Goal: Task Accomplishment & Management: Use online tool/utility

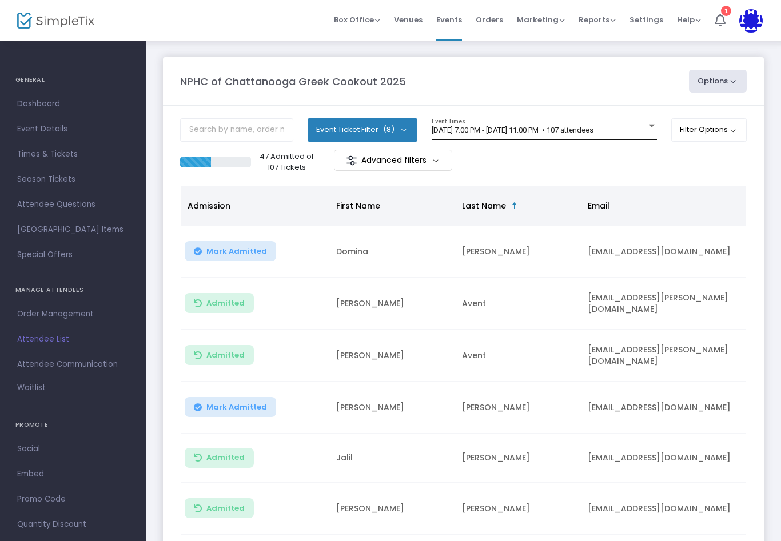
click at [649, 125] on div at bounding box center [652, 126] width 6 height 3
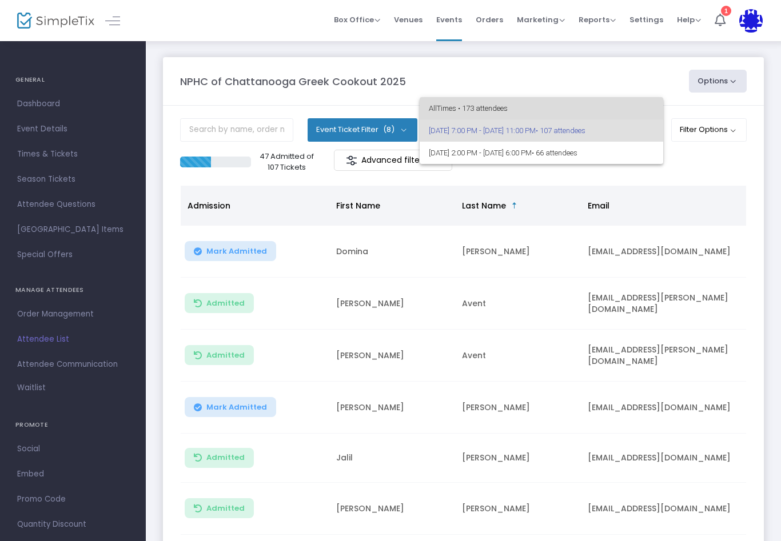
click at [488, 107] on span "All Times • 173 attendees" at bounding box center [541, 108] width 225 height 22
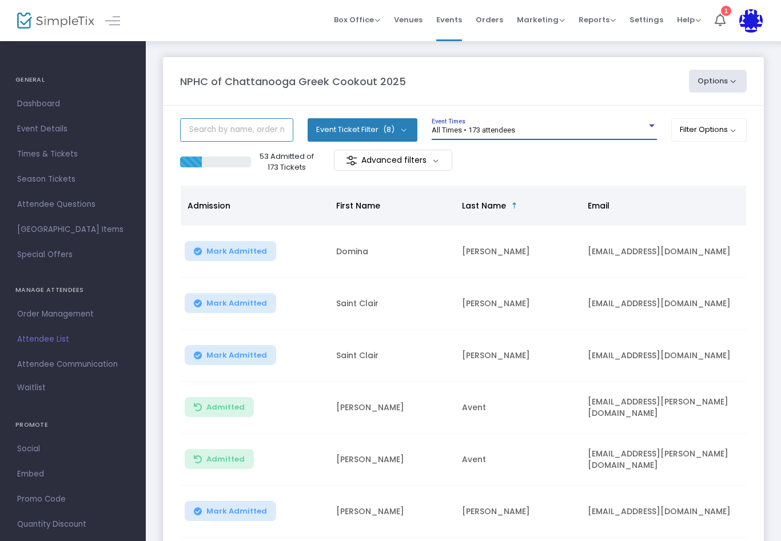
click at [238, 123] on input "text" at bounding box center [236, 129] width 113 height 23
type input "[PERSON_NAME]"
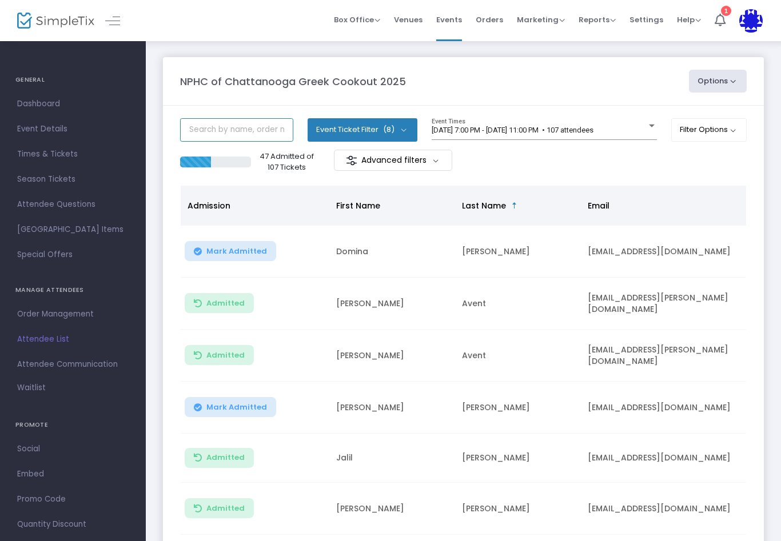
click at [227, 129] on input "text" at bounding box center [236, 129] width 113 height 23
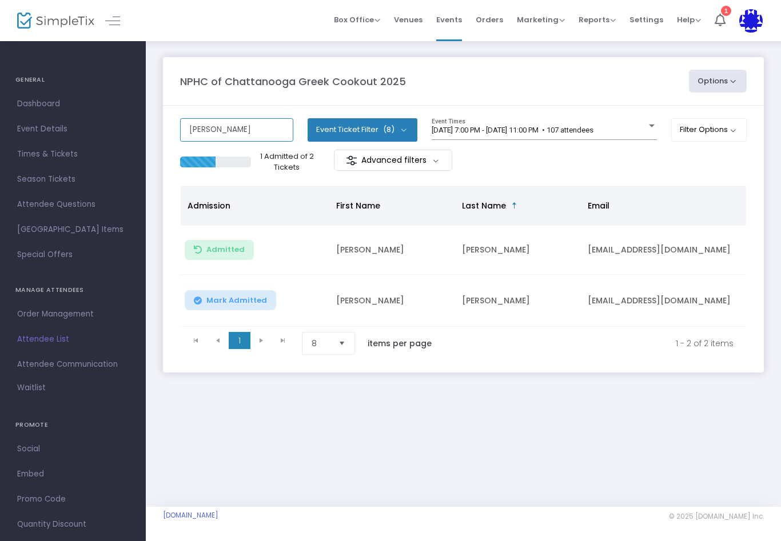
type input "[PERSON_NAME]"
click at [656, 122] on div "[PERSON_NAME] Event Ticket Filter (8) Select All Early Bird Combo - Mixer & Coo…" at bounding box center [463, 133] width 566 height 31
click at [646, 119] on div "[DATE] 7:00 PM - [DATE] 11:00 PM • 107 attendees Event Times" at bounding box center [544, 129] width 225 height 22
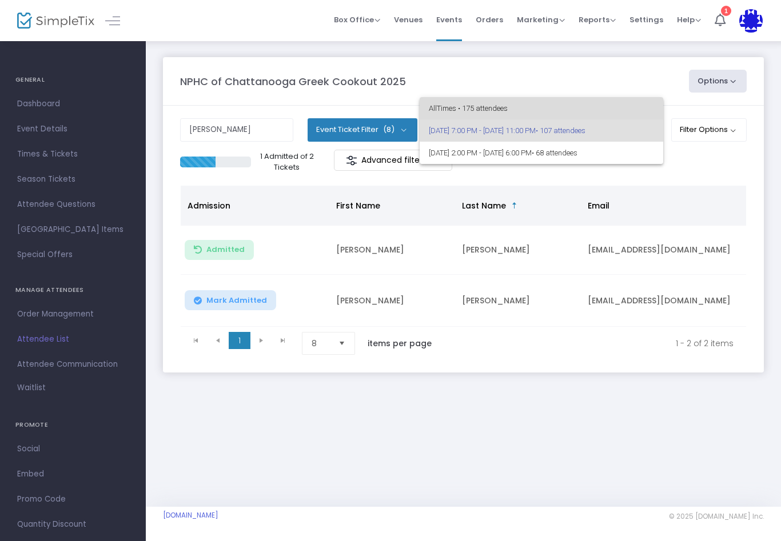
click at [556, 103] on span "All Times • 175 attendees" at bounding box center [541, 108] width 225 height 22
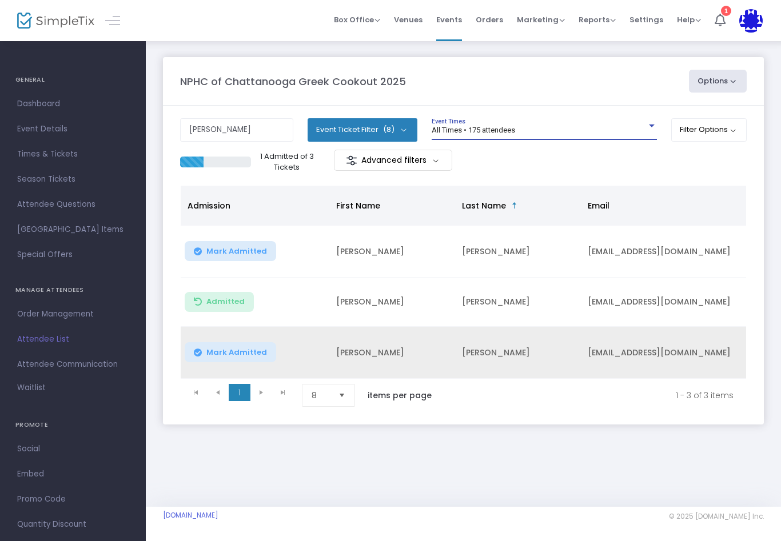
click at [229, 339] on td "Mark Admitted" at bounding box center [255, 353] width 149 height 52
click at [235, 338] on td "Mark Admitted" at bounding box center [255, 353] width 149 height 52
click at [233, 344] on button "Mark Admitted" at bounding box center [230, 352] width 91 height 20
click at [646, 123] on div at bounding box center [651, 126] width 10 height 9
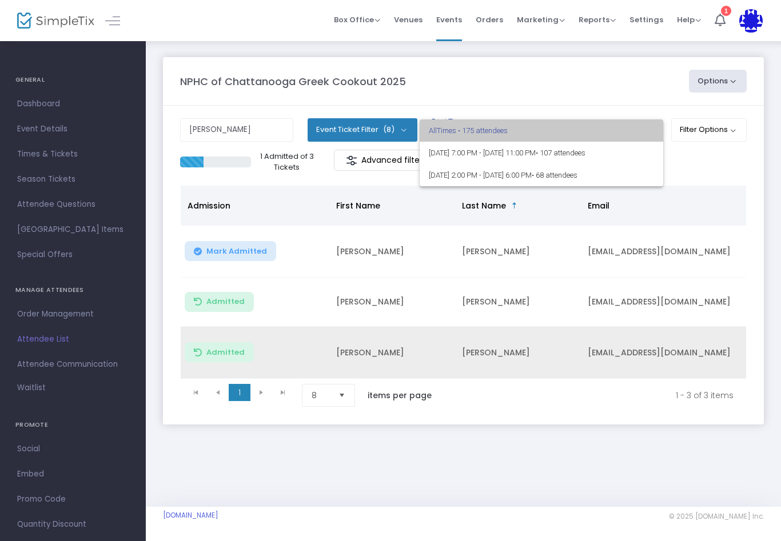
click at [494, 124] on span "All Times • 175 attendees" at bounding box center [541, 130] width 225 height 22
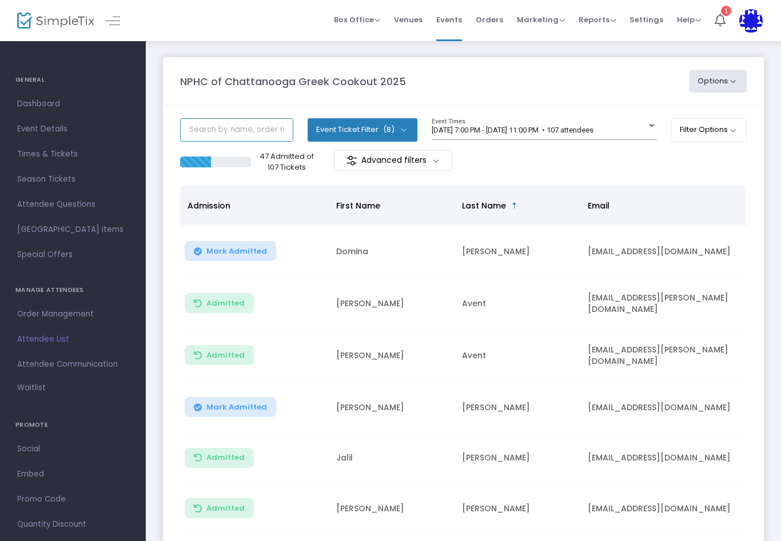
click at [225, 134] on input "text" at bounding box center [236, 129] width 113 height 23
type input "J"
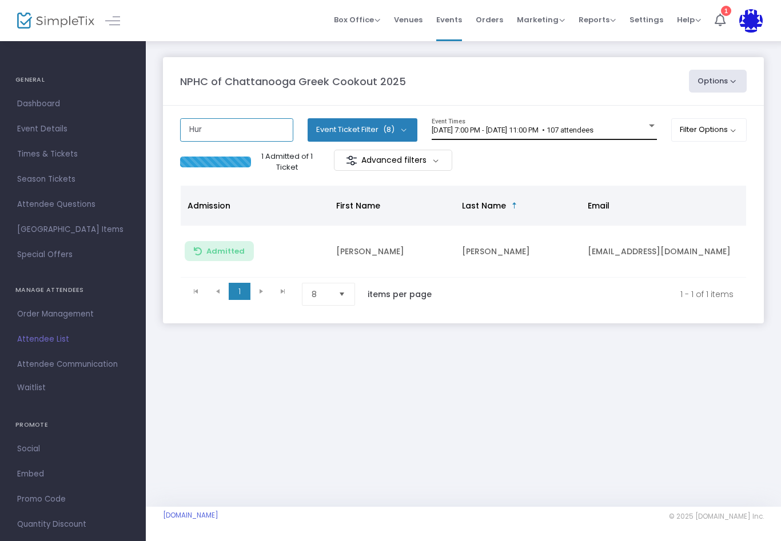
type input "Hur"
click at [649, 122] on div at bounding box center [651, 126] width 10 height 9
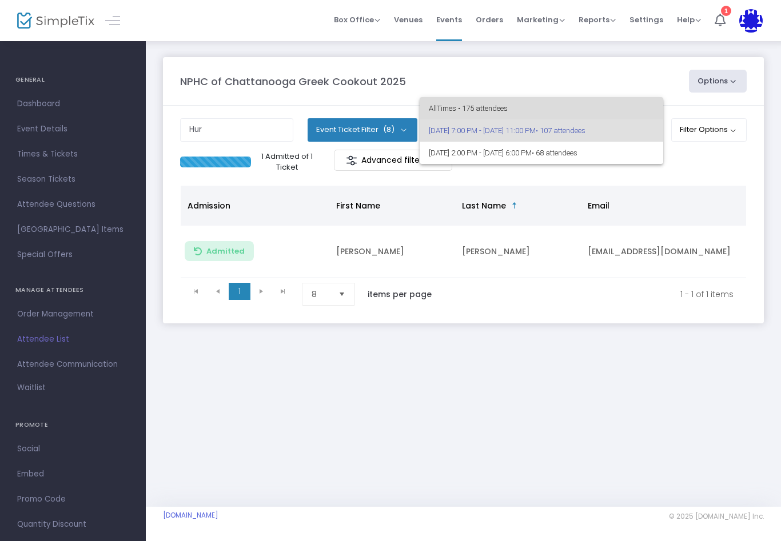
click at [517, 98] on span "All Times • 175 attendees" at bounding box center [541, 108] width 225 height 22
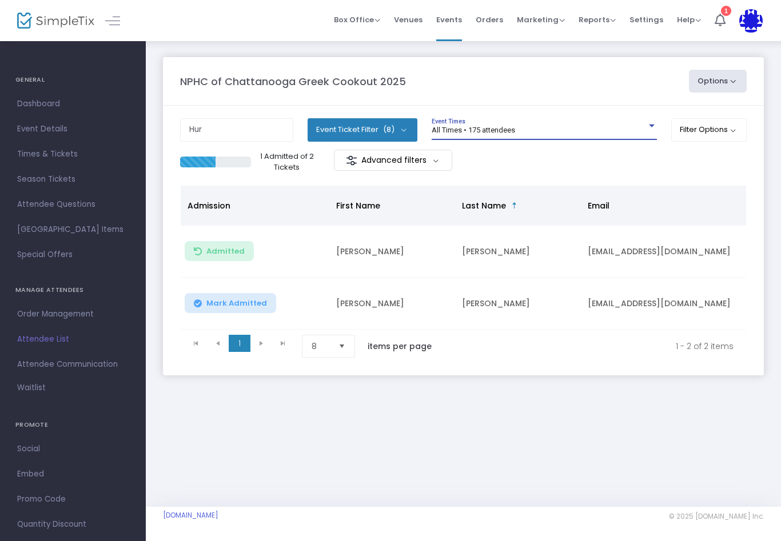
click at [223, 301] on span "Mark Admitted" at bounding box center [236, 303] width 61 height 9
